Goal: Check status: Check status

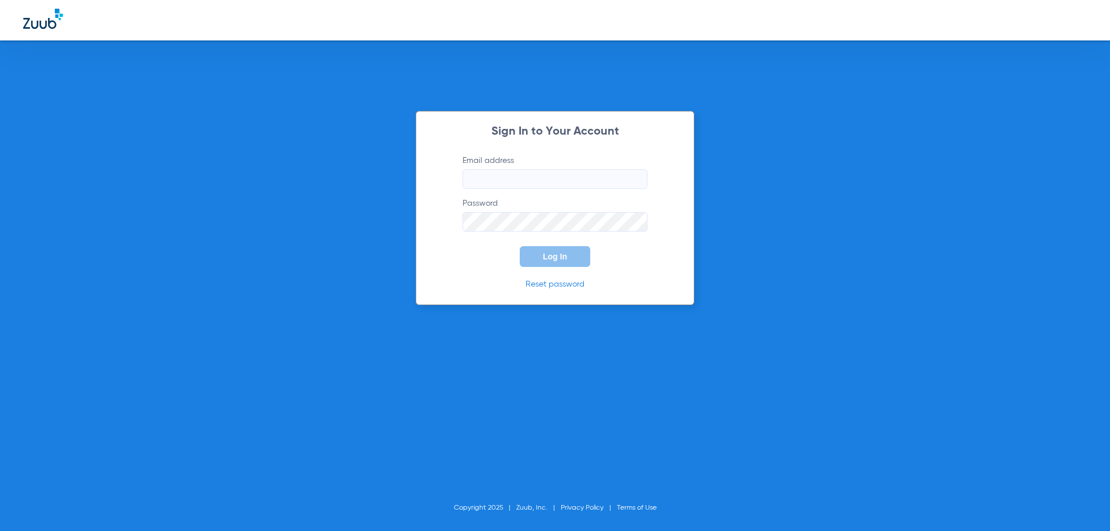
type input "[EMAIL_ADDRESS][DOMAIN_NAME]"
click at [498, 168] on label "Email address [EMAIL_ADDRESS][DOMAIN_NAME]" at bounding box center [555, 172] width 185 height 34
click at [498, 169] on input "[EMAIL_ADDRESS][DOMAIN_NAME]" at bounding box center [555, 179] width 185 height 20
click at [536, 254] on button "Log In" at bounding box center [555, 256] width 71 height 21
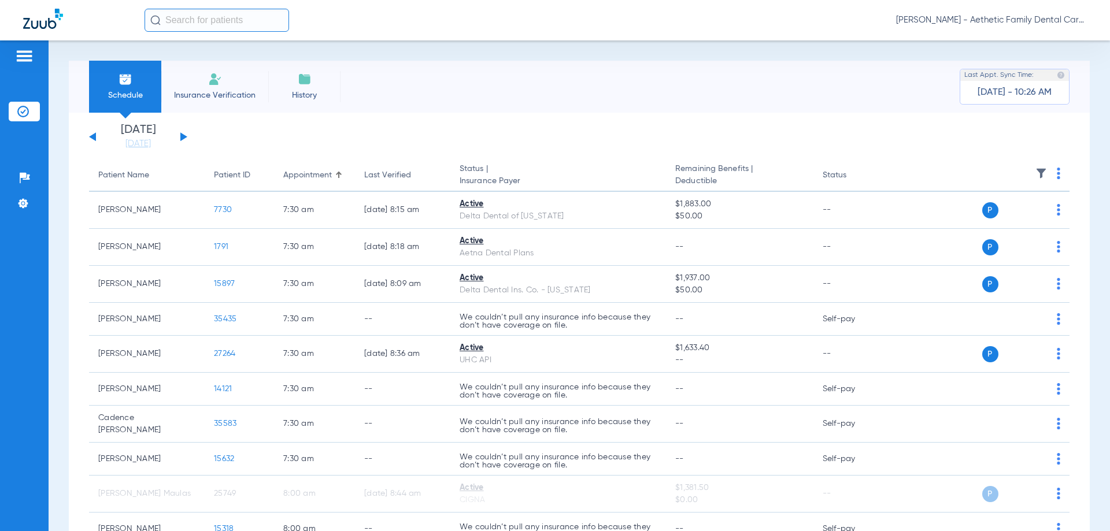
click at [180, 136] on button at bounding box center [183, 136] width 7 height 9
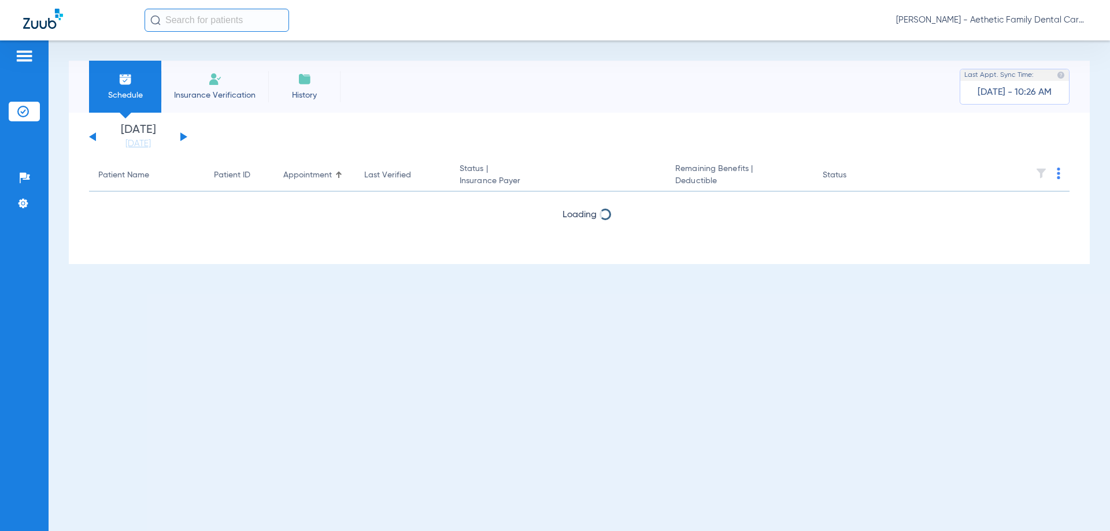
click at [180, 136] on button at bounding box center [183, 136] width 7 height 9
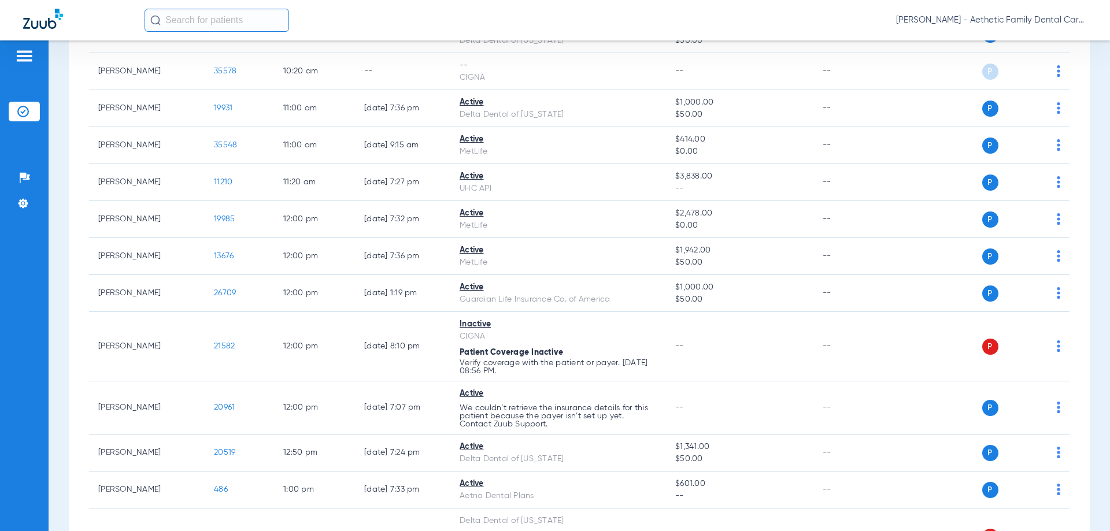
scroll to position [1041, 0]
